Goal: Navigation & Orientation: Find specific page/section

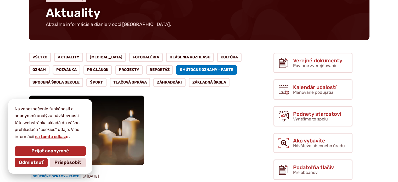
scroll to position [59, 0]
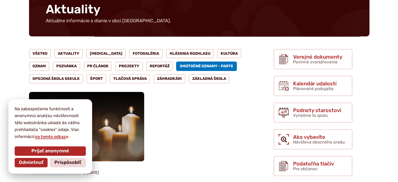
drag, startPoint x: 401, startPoint y: 16, endPoint x: 374, endPoint y: 27, distance: 29.1
click at [374, 27] on html "Na zabezpečenie funkčnosti a anonymnú analýzu návštevnosti táto webstránka ukla…" at bounding box center [199, 32] width 398 height 182
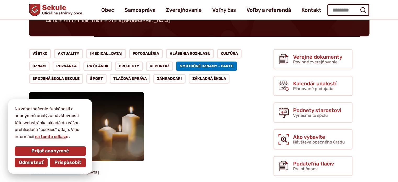
click at [66, 162] on span "Prispôsobiť" at bounding box center [67, 163] width 27 height 6
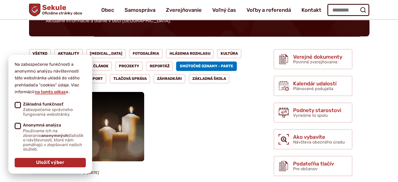
click at [189, 98] on div "Parte – [PERSON_NAME] Smútočné oznamy - parte [DATE]" at bounding box center [143, 135] width 228 height 86
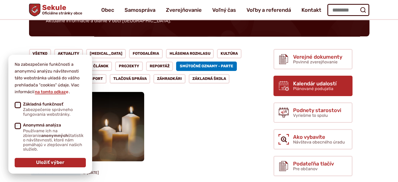
click at [318, 83] on span "Kalendár udalostí" at bounding box center [314, 84] width 43 height 6
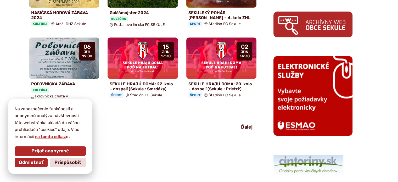
scroll to position [408, 0]
